Goal: Navigation & Orientation: Understand site structure

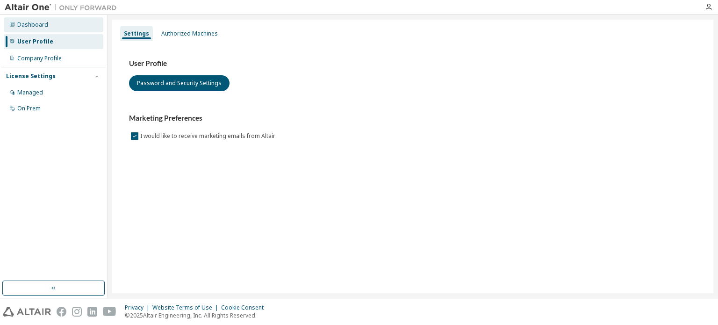
click at [65, 26] on div "Dashboard" at bounding box center [54, 24] width 100 height 15
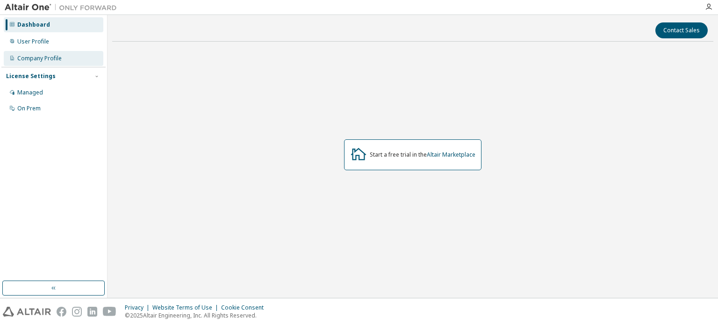
click at [53, 56] on div "Company Profile" at bounding box center [39, 58] width 44 height 7
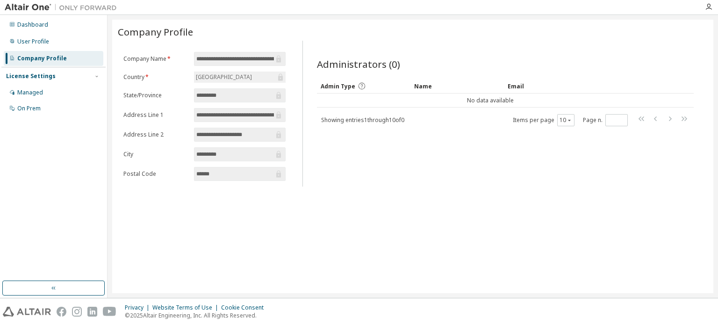
click at [394, 77] on div "Administrators (0) Clear Load Save Save As Field Operator Value Select filter S…" at bounding box center [505, 91] width 377 height 69
click at [74, 78] on div "License Settings" at bounding box center [53, 76] width 95 height 8
click at [100, 74] on span "button" at bounding box center [96, 75] width 7 height 7
click at [41, 46] on div "User Profile" at bounding box center [54, 41] width 100 height 15
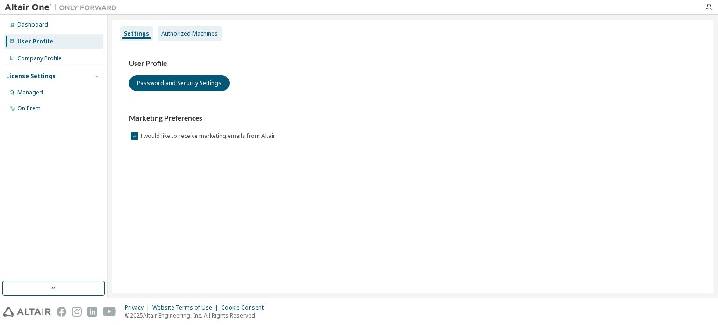
click at [163, 36] on div "Authorized Machines" at bounding box center [189, 33] width 57 height 7
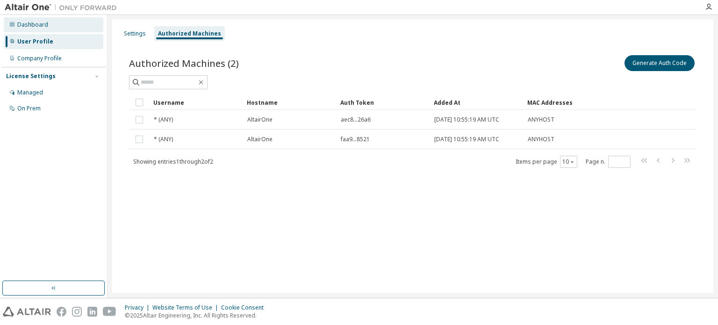
click at [29, 31] on div "Dashboard" at bounding box center [54, 24] width 100 height 15
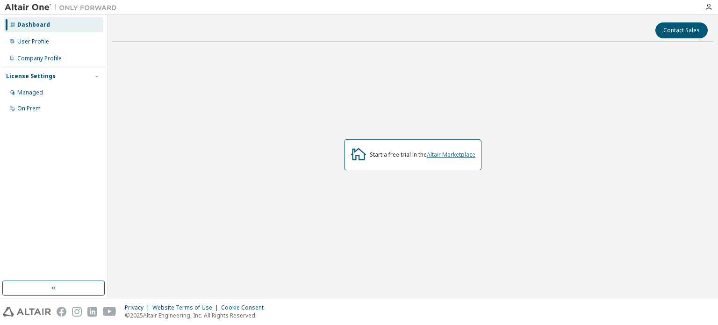
click at [439, 155] on link "Altair Marketplace" at bounding box center [451, 155] width 49 height 8
